Goal: Navigation & Orientation: Find specific page/section

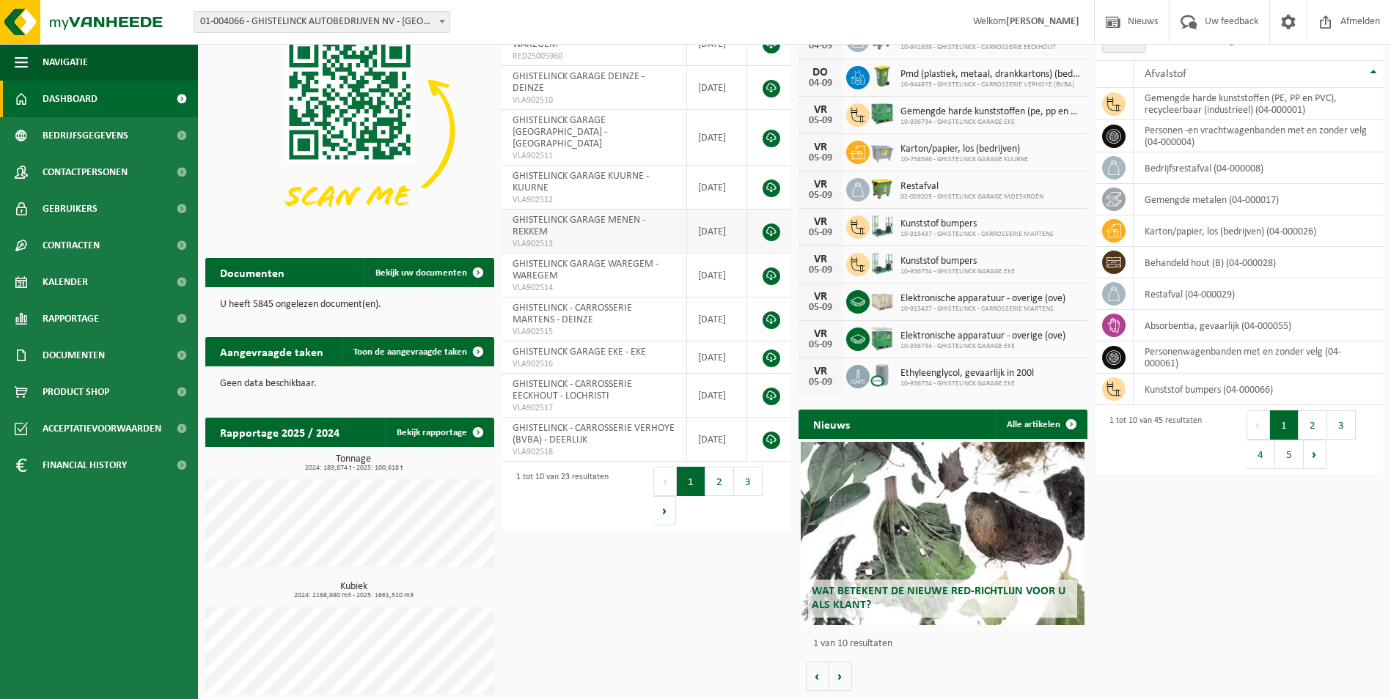
scroll to position [33, 0]
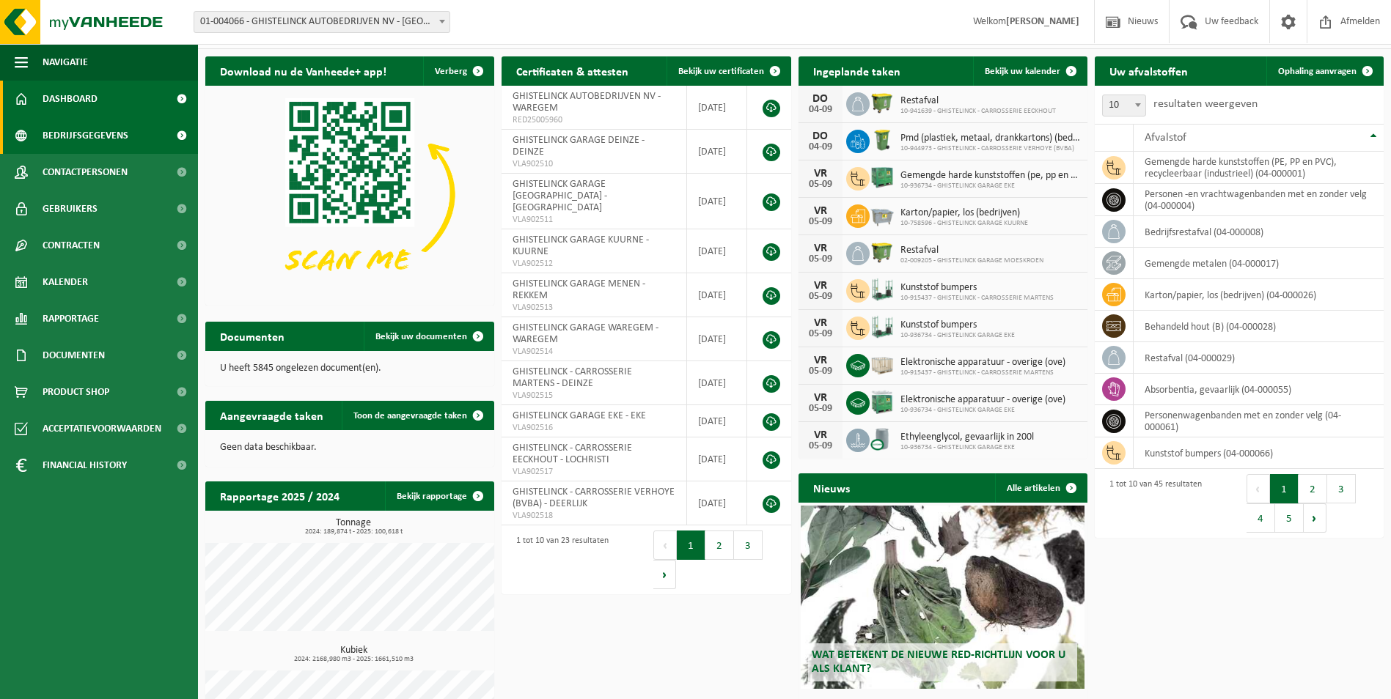
click at [86, 132] on span "Bedrijfsgegevens" at bounding box center [86, 135] width 86 height 37
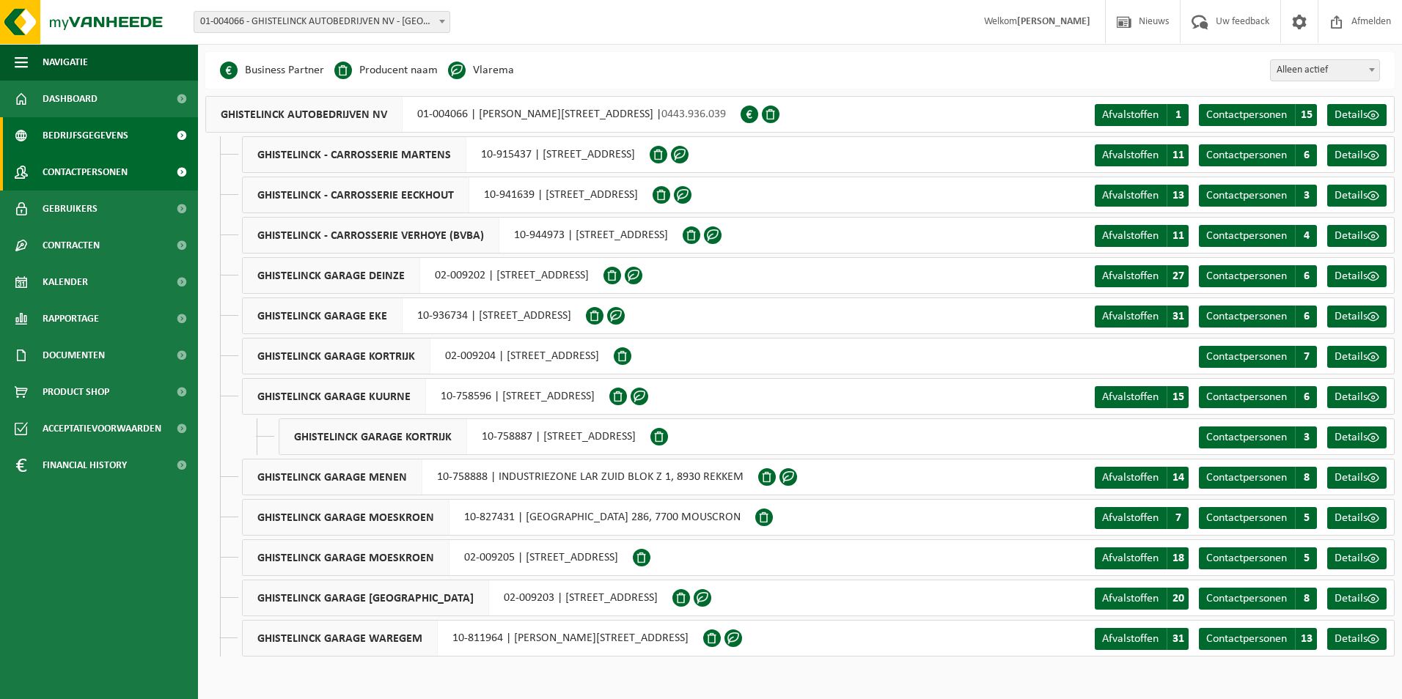
click at [85, 171] on span "Contactpersonen" at bounding box center [85, 172] width 85 height 37
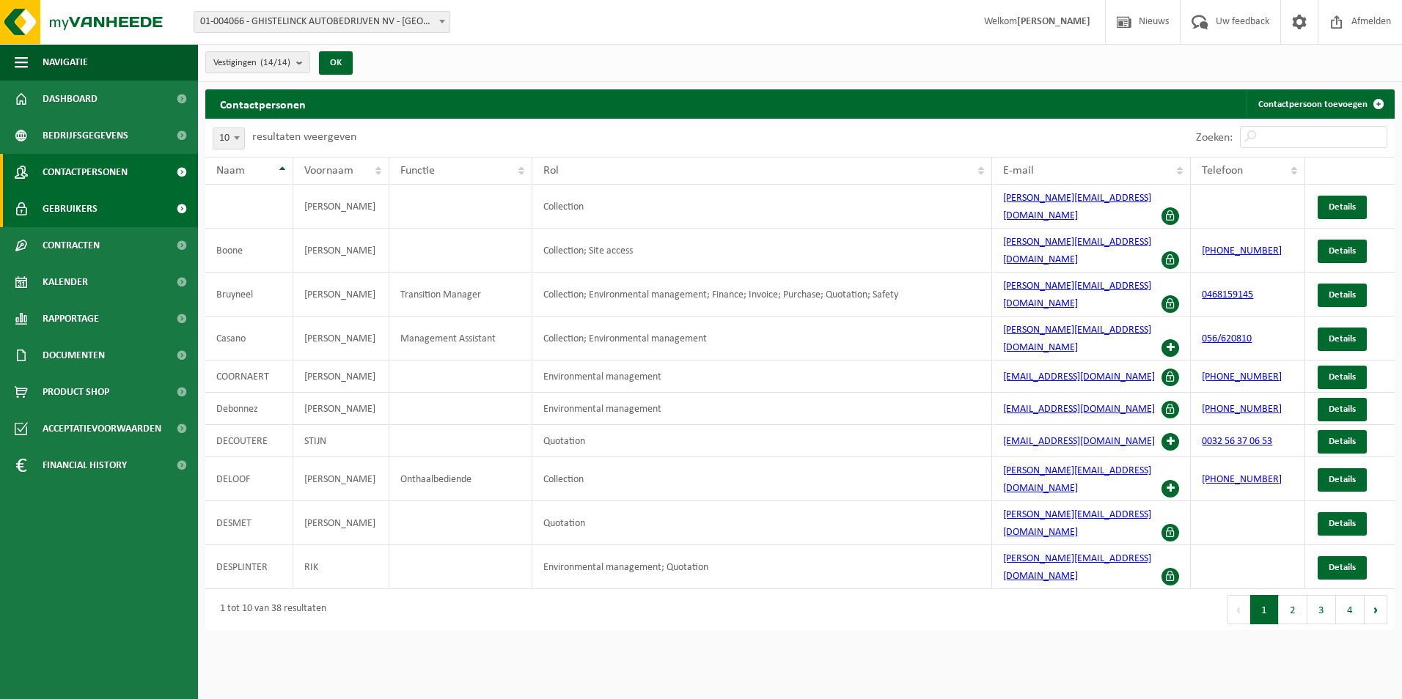
click at [75, 205] on span "Gebruikers" at bounding box center [70, 209] width 55 height 37
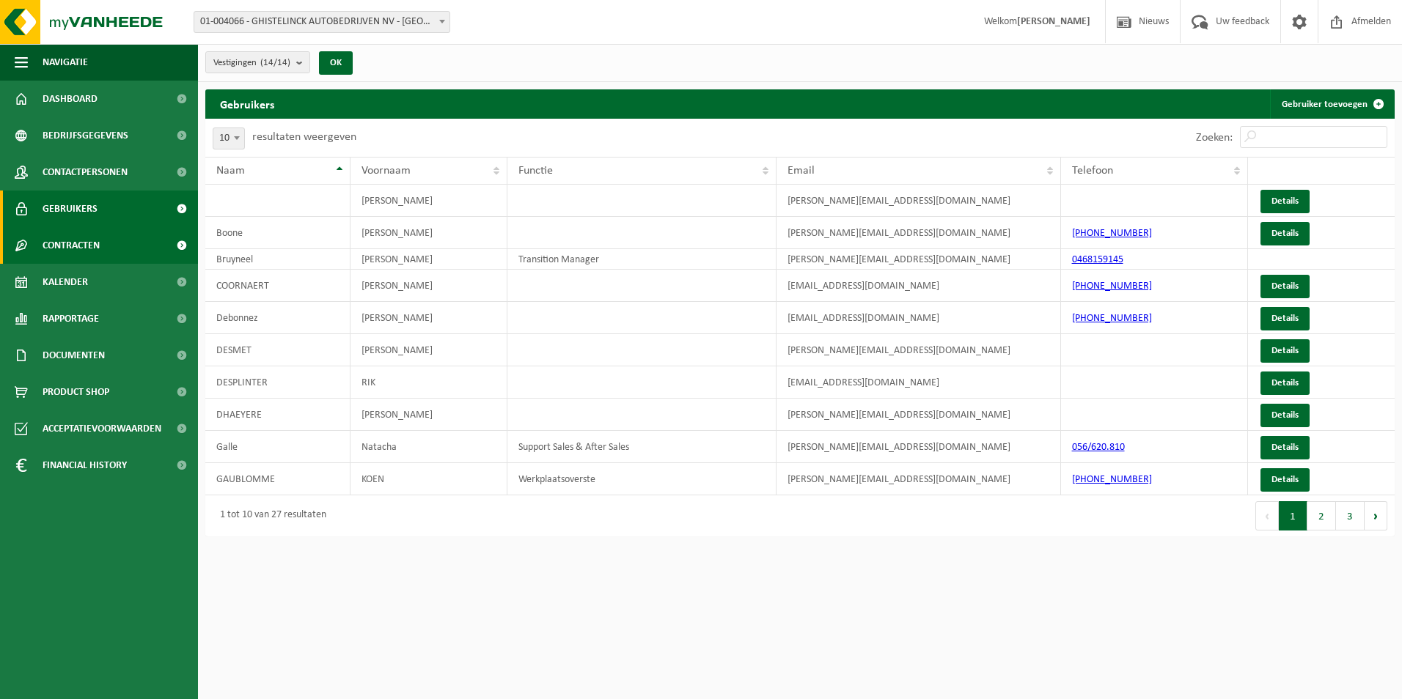
click at [69, 246] on span "Contracten" at bounding box center [71, 245] width 57 height 37
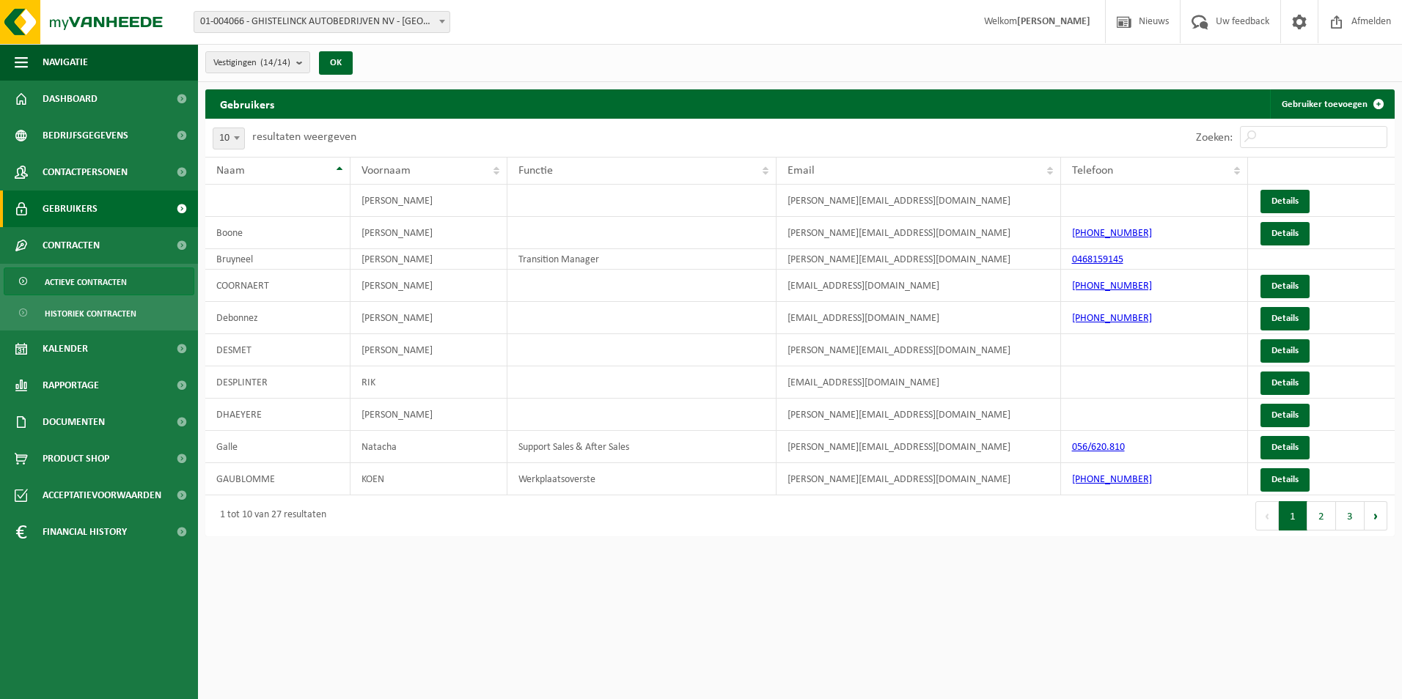
click at [68, 282] on span "Actieve contracten" at bounding box center [86, 282] width 82 height 28
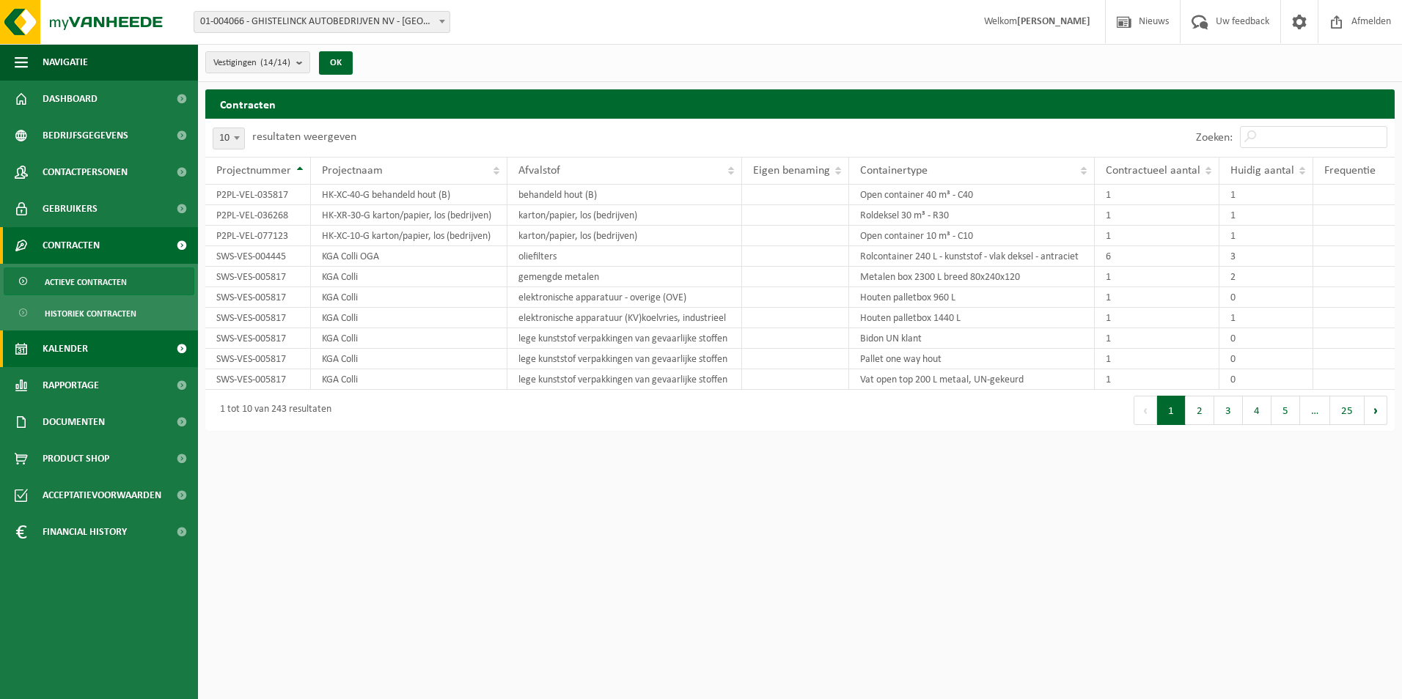
click at [62, 349] on span "Kalender" at bounding box center [65, 349] width 45 height 37
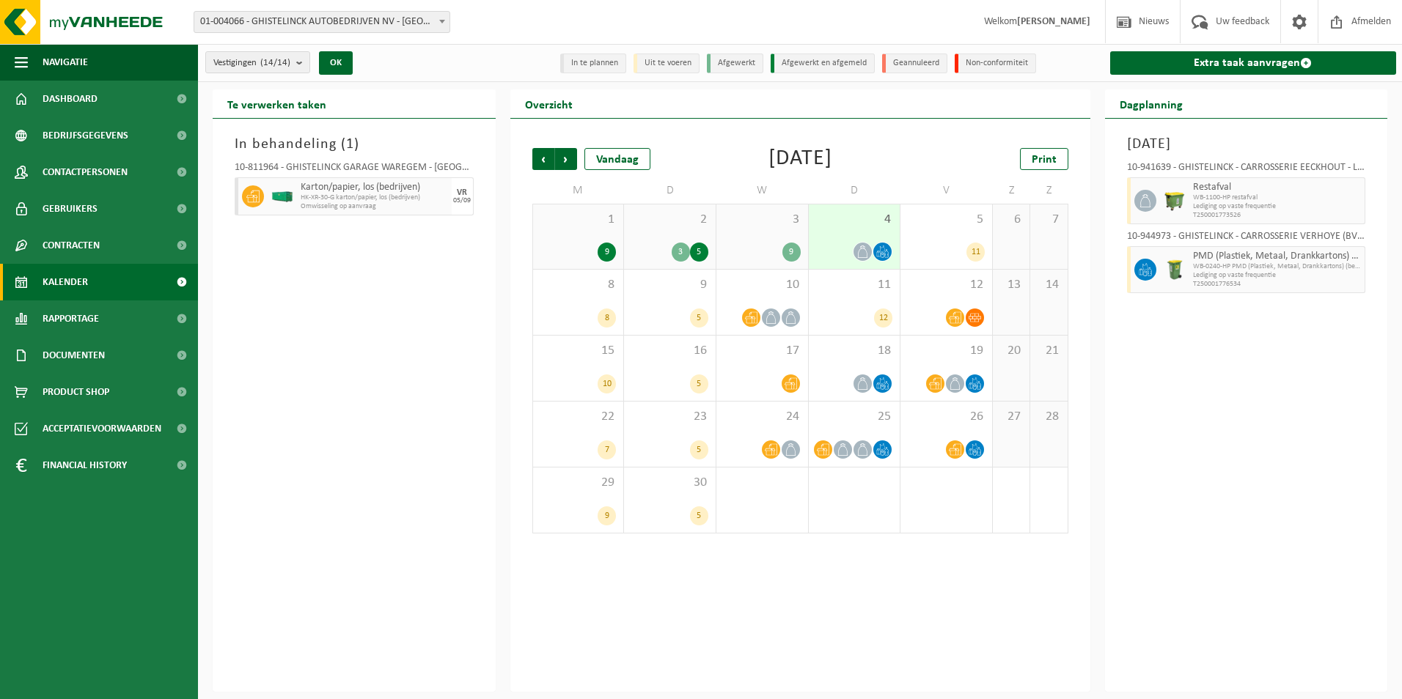
click at [982, 65] on li "Non-conformiteit" at bounding box center [994, 64] width 81 height 20
click at [977, 320] on icon at bounding box center [974, 318] width 12 height 12
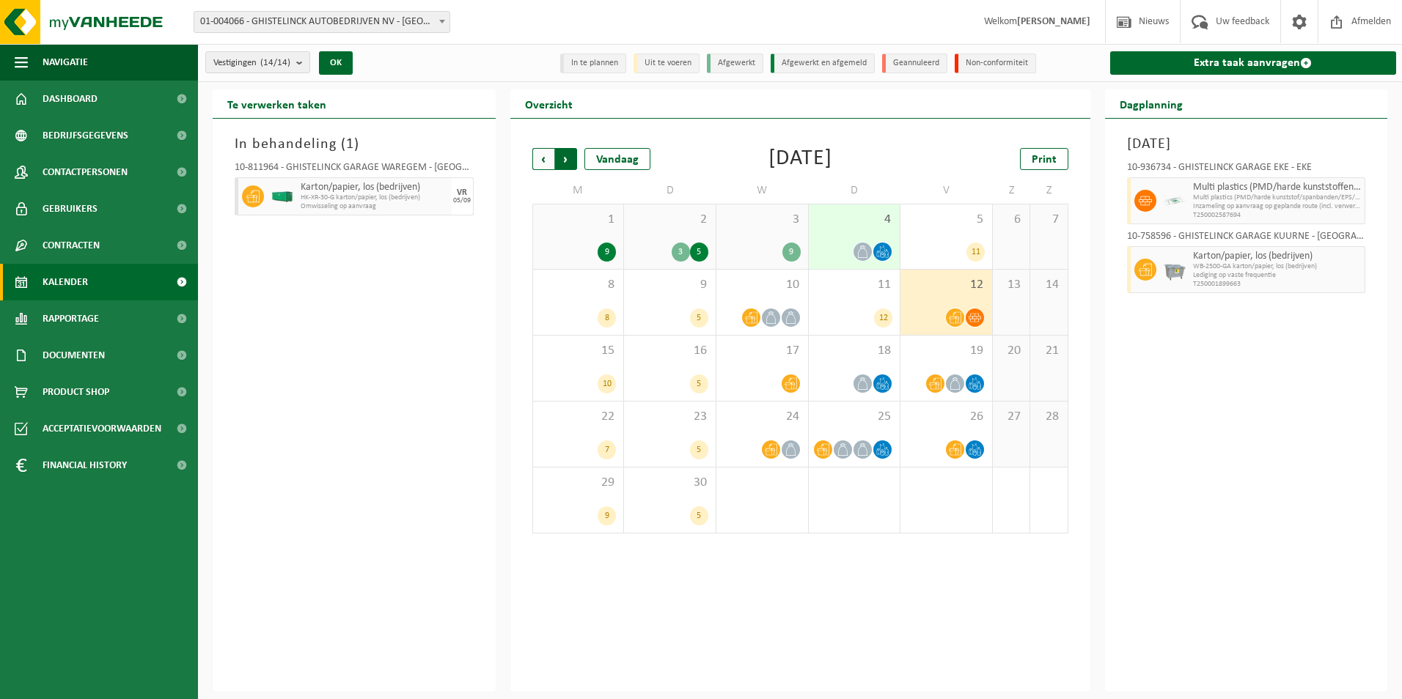
click at [541, 157] on span "Vorige" at bounding box center [543, 159] width 22 height 22
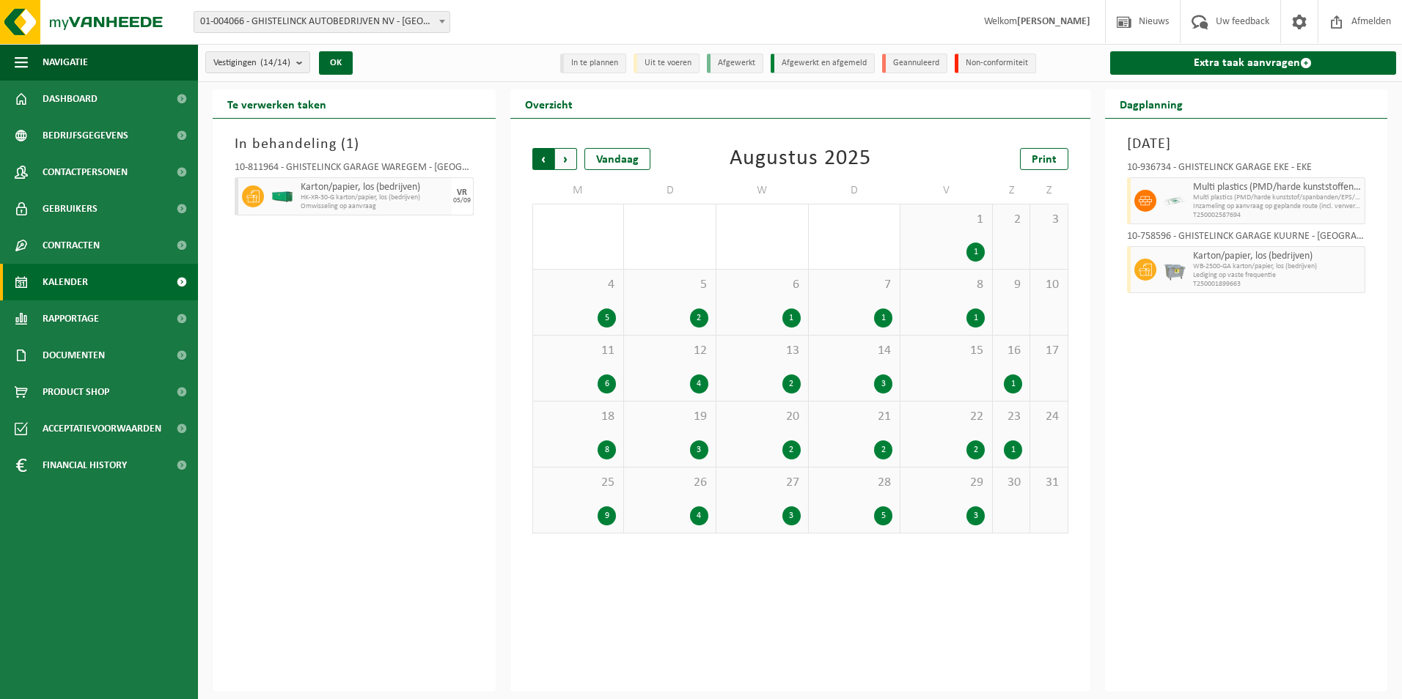
click at [562, 158] on span "Volgende" at bounding box center [566, 159] width 22 height 22
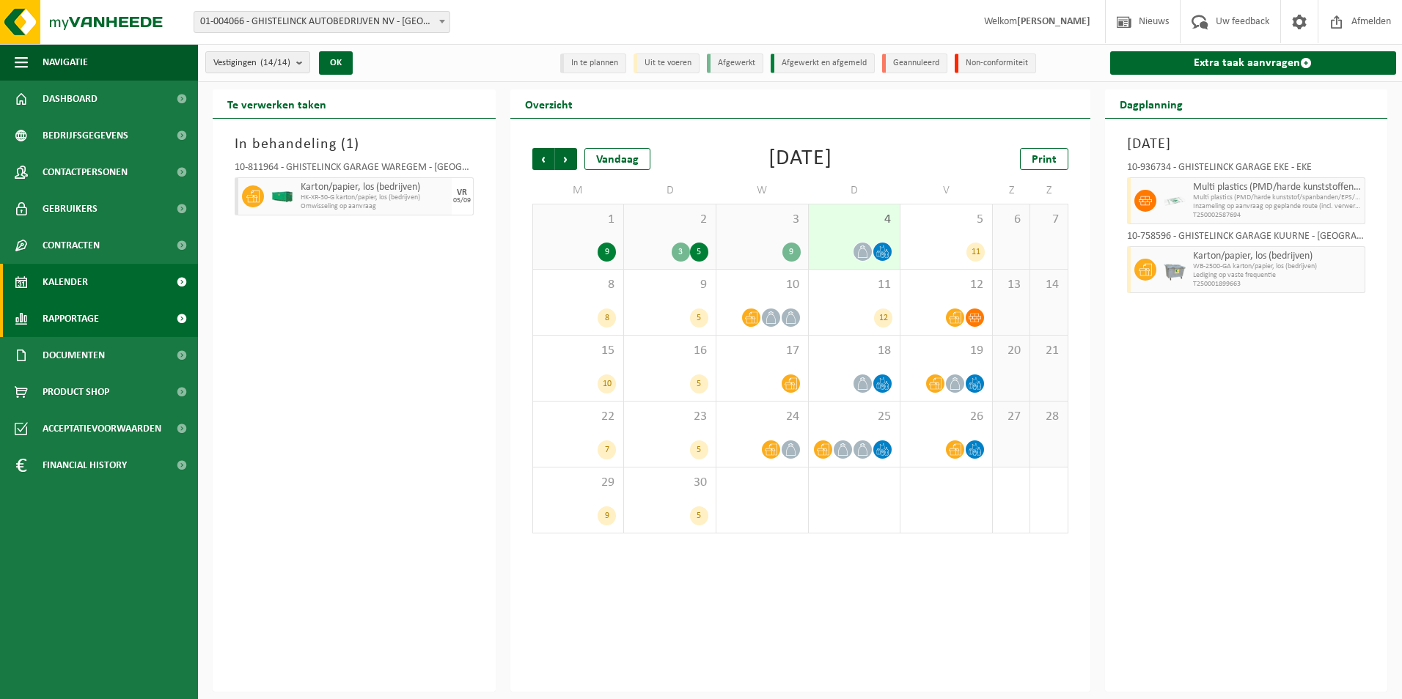
click at [68, 321] on span "Rapportage" at bounding box center [71, 319] width 56 height 37
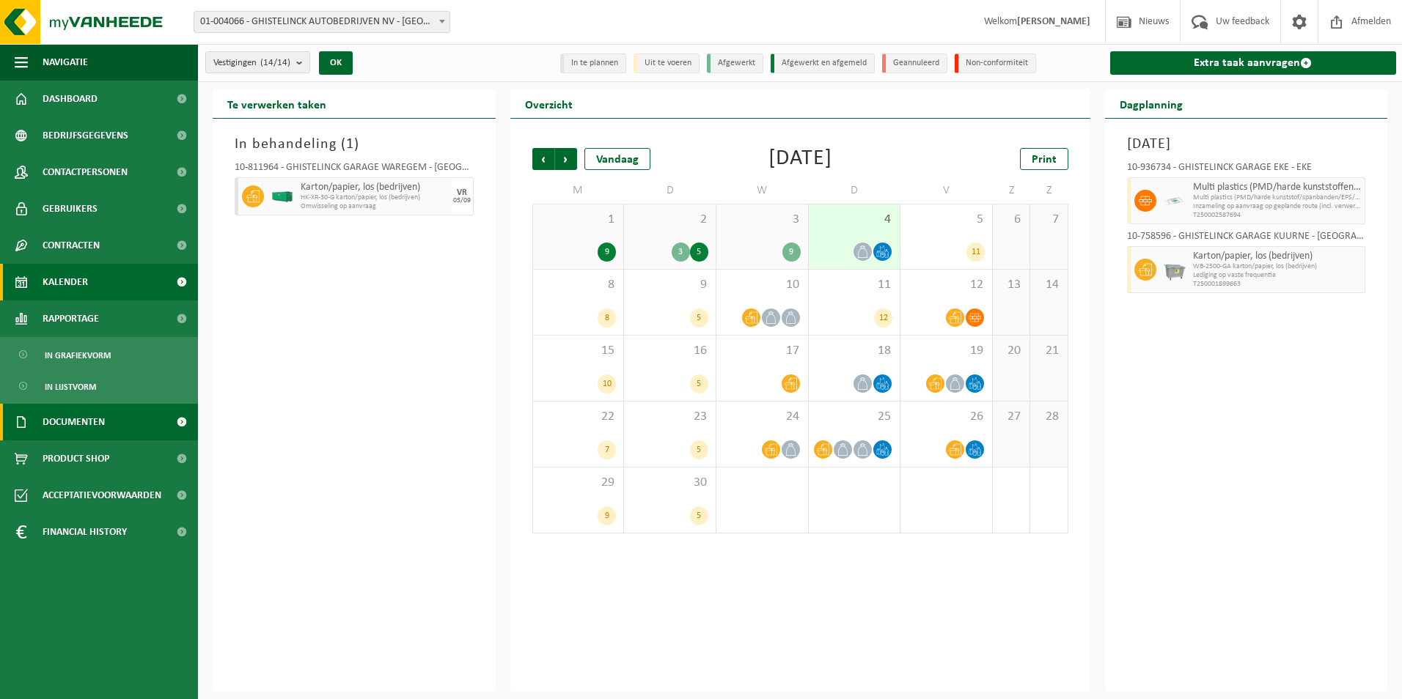
click at [84, 425] on span "Documenten" at bounding box center [74, 422] width 62 height 37
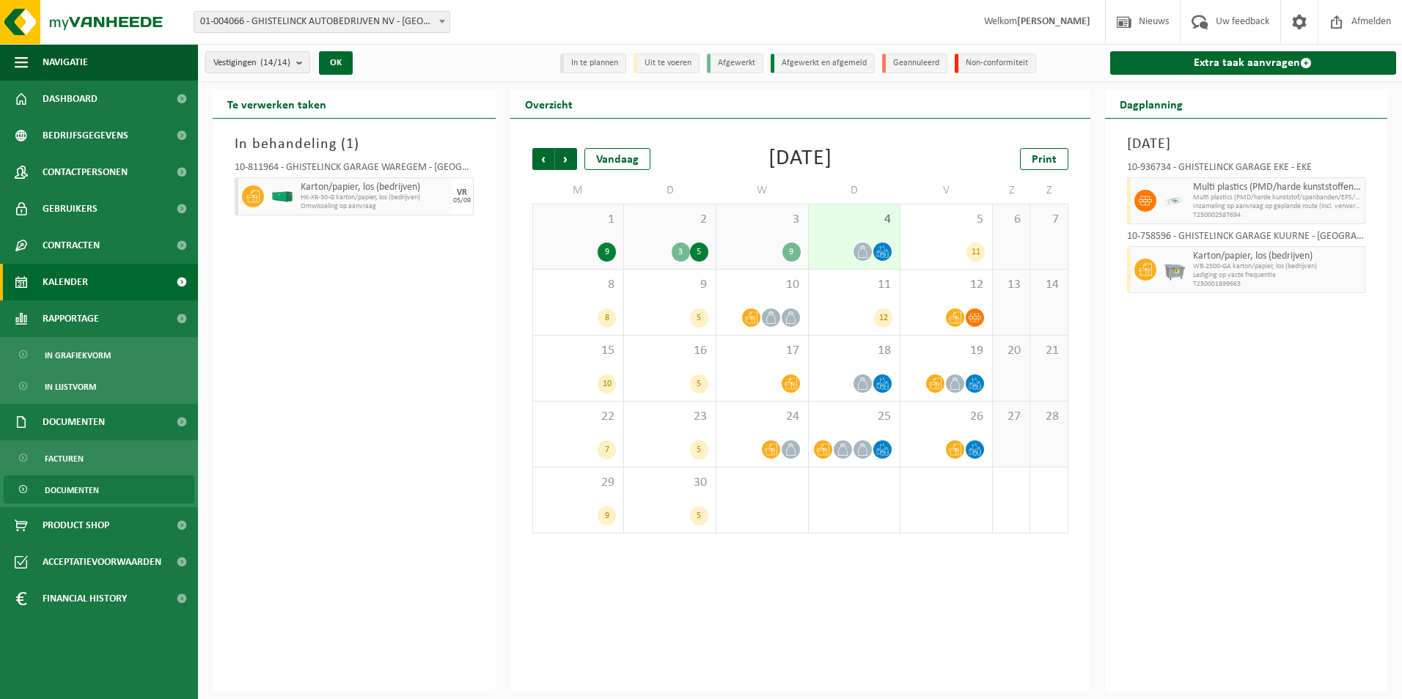
click at [66, 488] on span "Documenten" at bounding box center [72, 490] width 54 height 28
